Goal: Navigation & Orientation: Find specific page/section

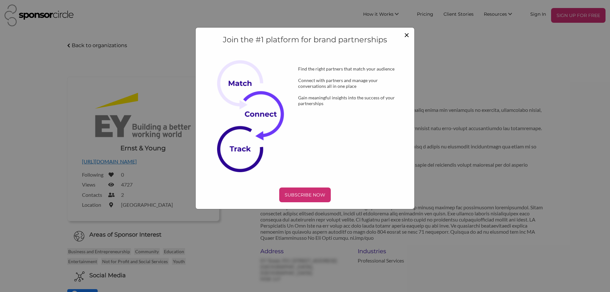
click at [407, 34] on span "×" at bounding box center [406, 34] width 5 height 11
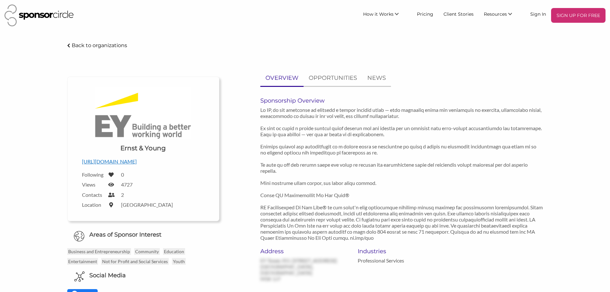
click at [54, 17] on img at bounding box center [38, 15] width 69 height 22
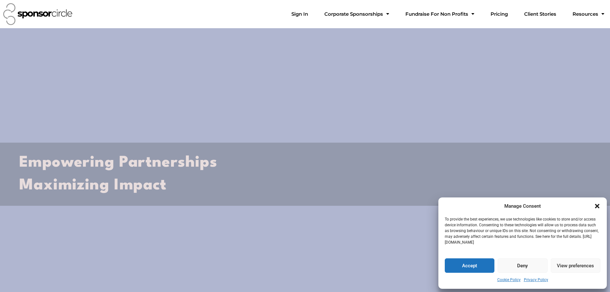
click at [485, 268] on button "Accept" at bounding box center [470, 265] width 50 height 14
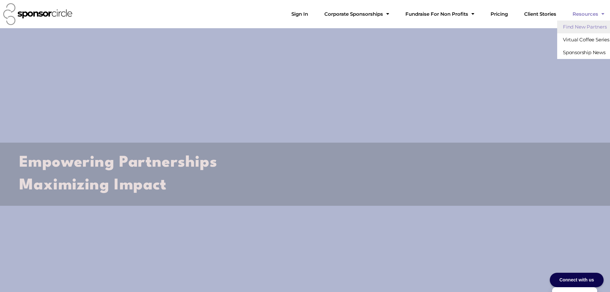
click at [583, 26] on link "Find New Partners" at bounding box center [584, 27] width 55 height 13
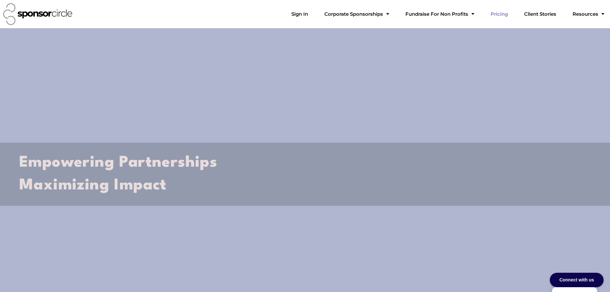
click at [505, 12] on link "Pricing" at bounding box center [500, 14] width 28 height 13
